Goal: Complete application form

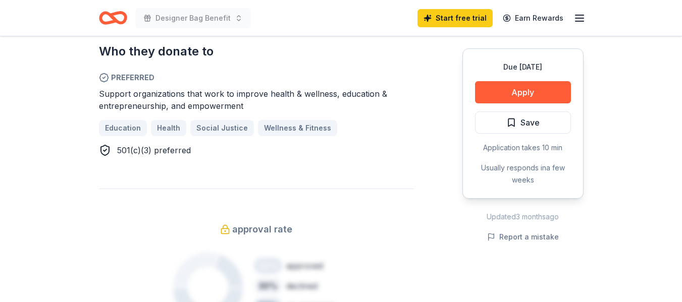
click at [512, 78] on div "Due [DATE] Apply Save Application takes 10 min Usually responds in a few weeks" at bounding box center [523, 123] width 121 height 150
click at [513, 84] on button "Apply" at bounding box center [523, 92] width 96 height 22
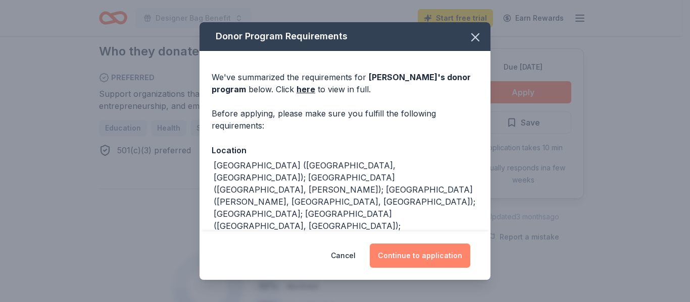
click at [431, 251] on button "Continue to application" at bounding box center [420, 256] width 100 height 24
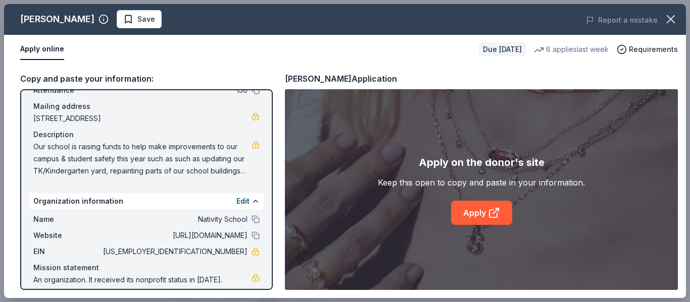
scroll to position [76, 0]
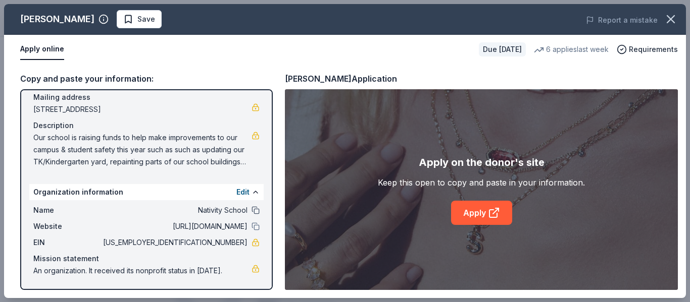
click at [251, 210] on button at bounding box center [255, 211] width 8 height 8
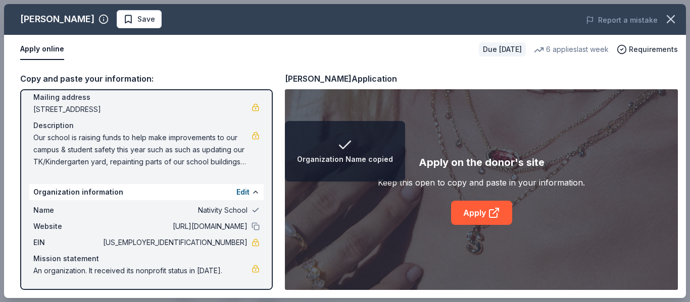
click at [251, 209] on button at bounding box center [255, 211] width 8 height 8
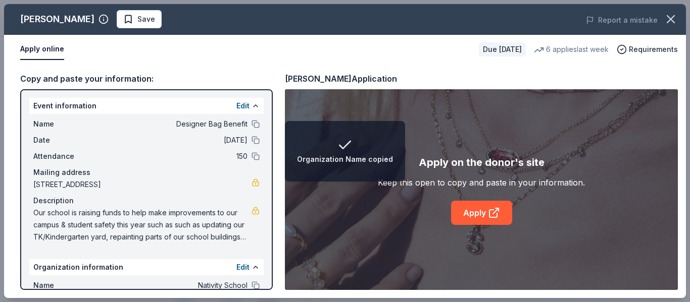
scroll to position [0, 0]
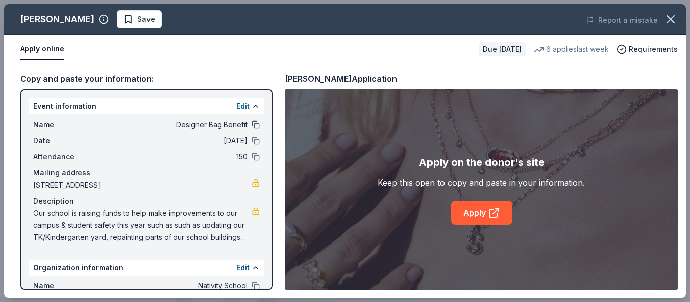
click at [251, 124] on button at bounding box center [255, 125] width 8 height 8
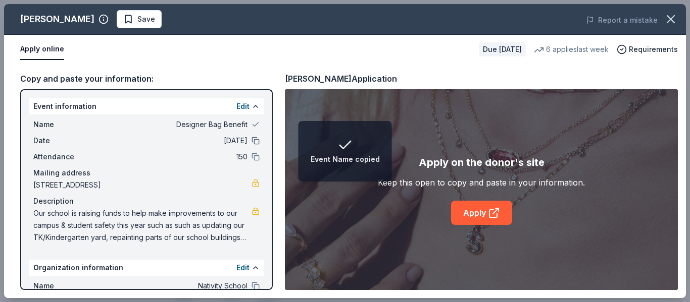
click at [251, 143] on button at bounding box center [255, 141] width 8 height 8
click at [251, 158] on button at bounding box center [255, 157] width 8 height 8
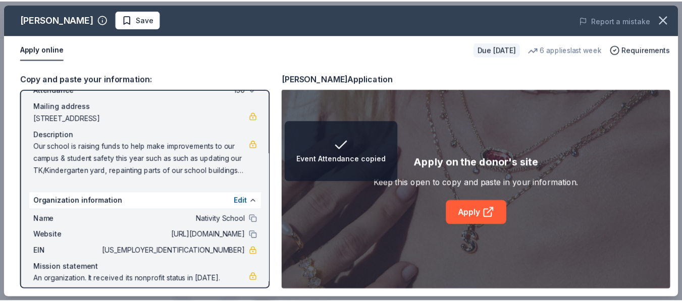
scroll to position [76, 0]
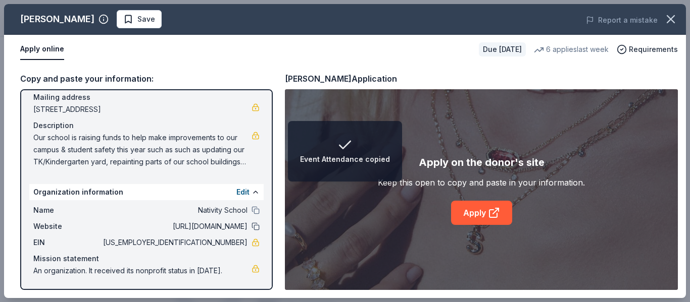
click at [251, 228] on button at bounding box center [255, 227] width 8 height 8
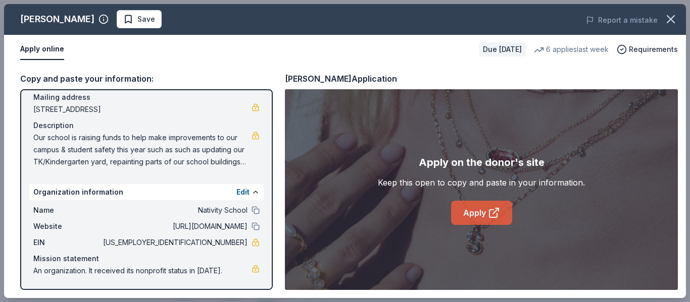
click at [479, 212] on link "Apply" at bounding box center [481, 213] width 61 height 24
click at [668, 15] on icon "button" at bounding box center [671, 19] width 14 height 14
